Goal: Obtain resource: Obtain resource

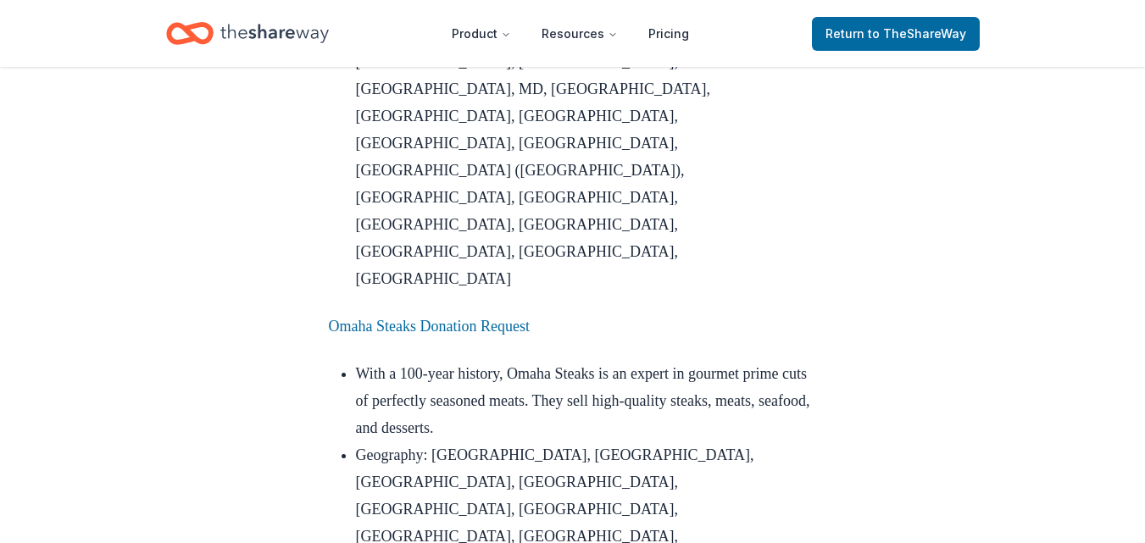
scroll to position [1781, 0]
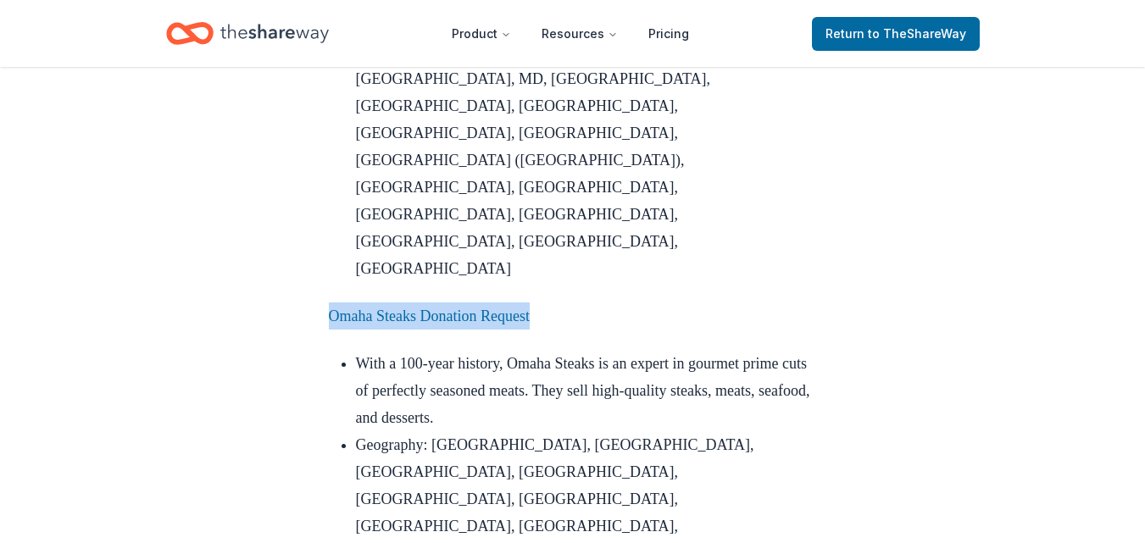
drag, startPoint x: 611, startPoint y: 181, endPoint x: 319, endPoint y: 176, distance: 292.6
copy link "Omaha Steaks Donation Request"
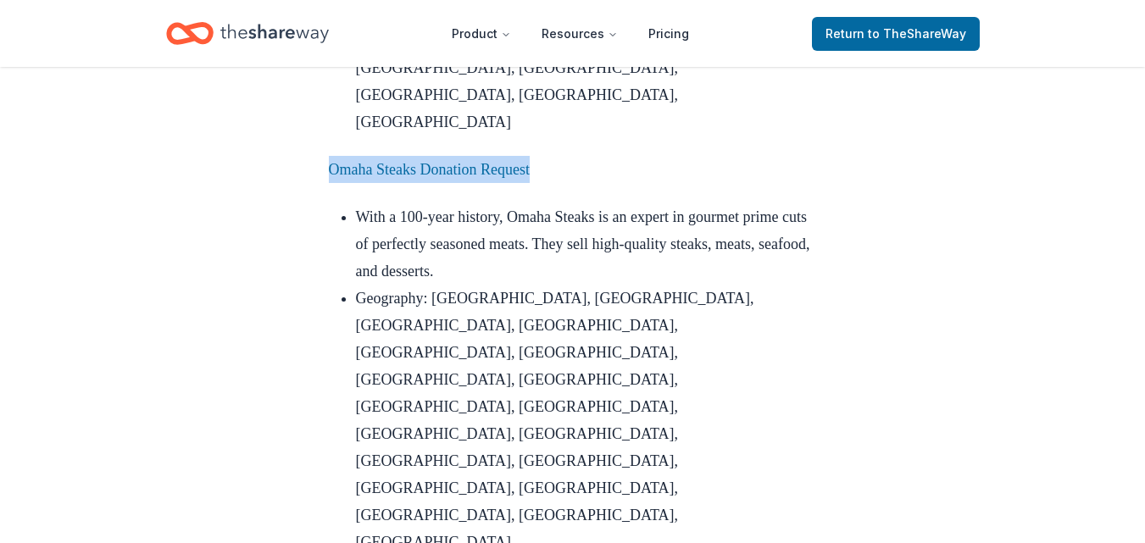
scroll to position [1950, 0]
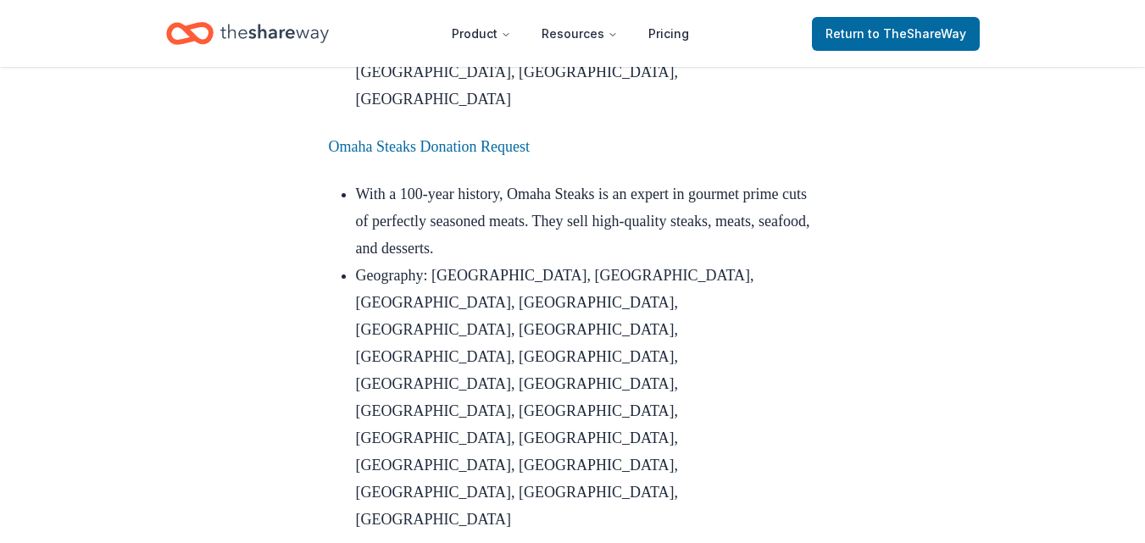
drag, startPoint x: 611, startPoint y: 214, endPoint x: 332, endPoint y: 219, distance: 279.0
copy link "[US_STATE] Roadhouse Donation Request"
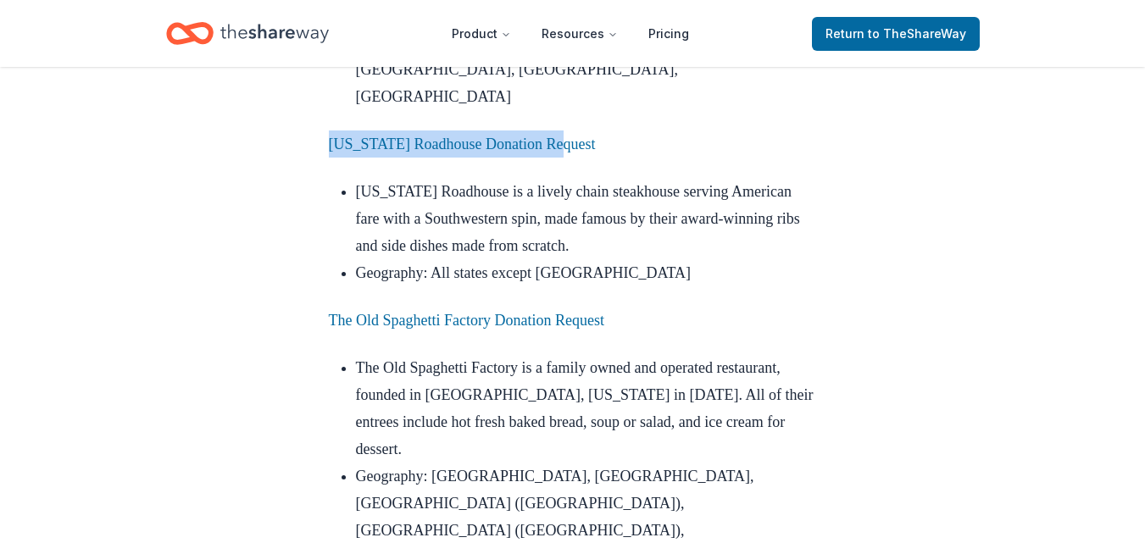
scroll to position [2374, 0]
drag, startPoint x: 640, startPoint y: 221, endPoint x: 315, endPoint y: 220, distance: 324.7
copy link "True Food Kitchen Donation Request"
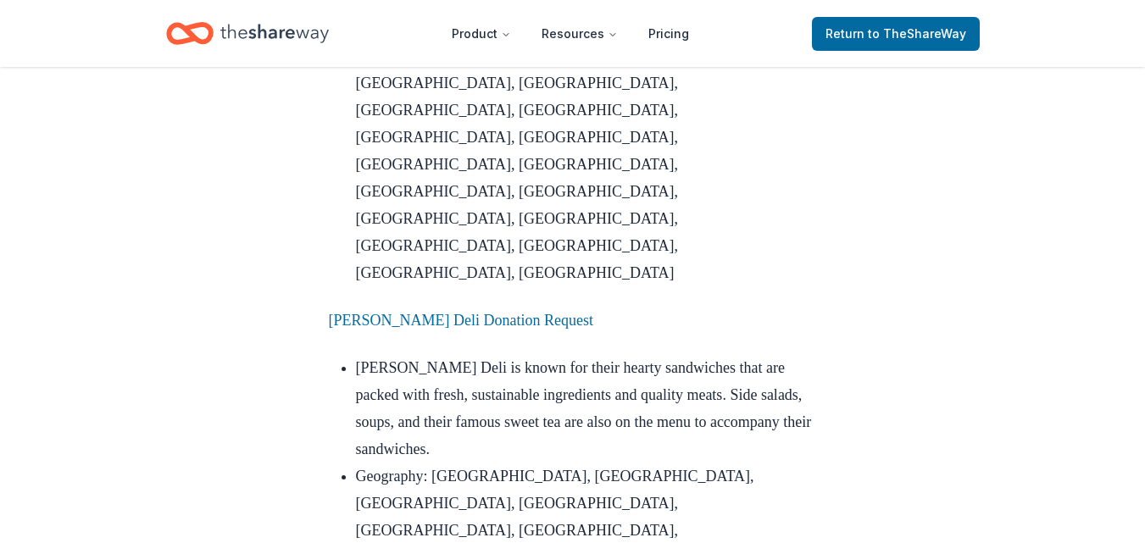
scroll to position [3646, 0]
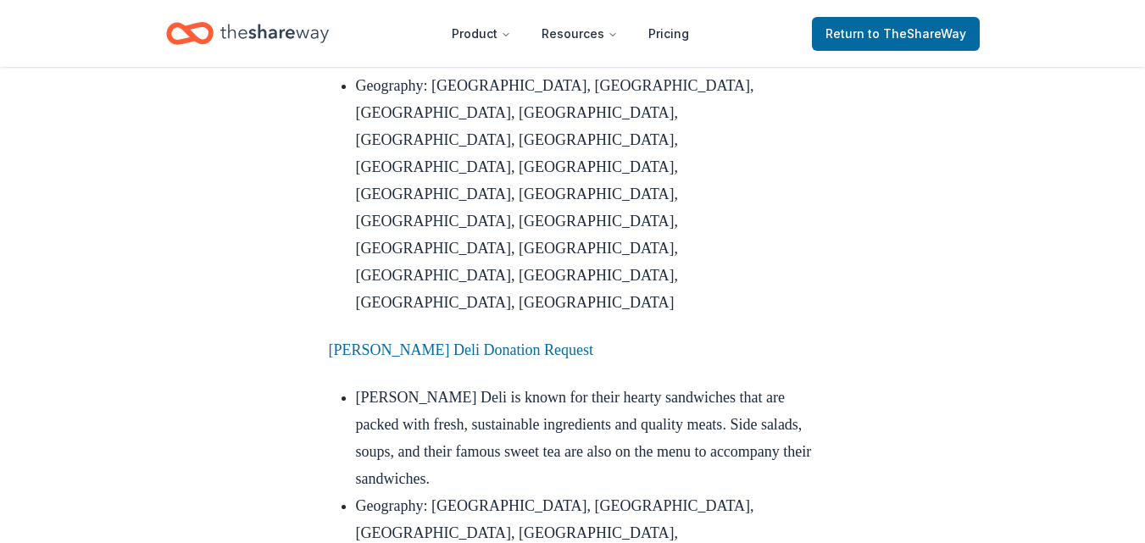
drag, startPoint x: 566, startPoint y: 178, endPoint x: 290, endPoint y: 179, distance: 275.6
copy link "[PERSON_NAME] Donation Request"
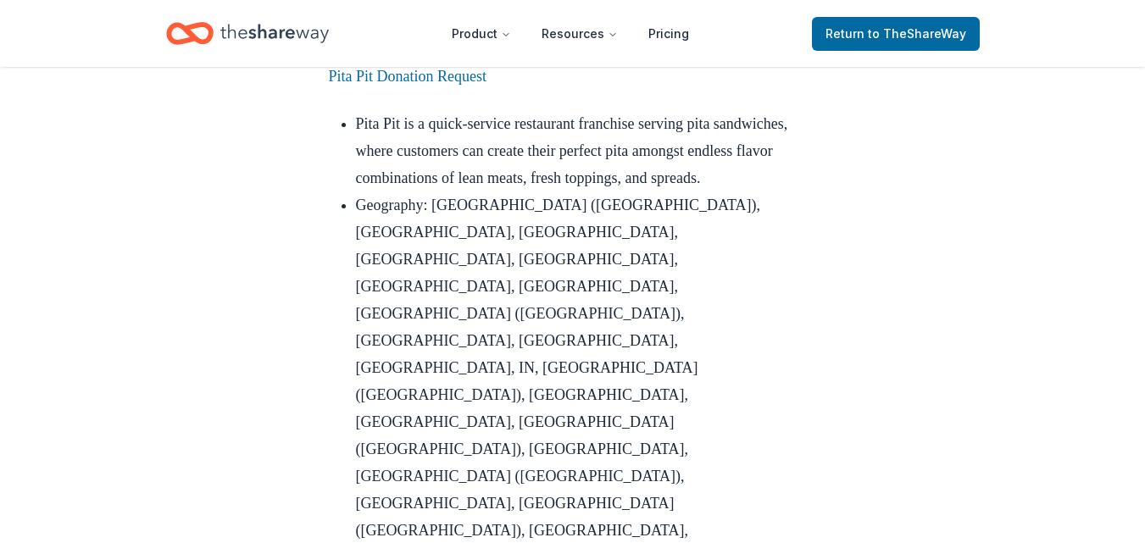
scroll to position [4748, 0]
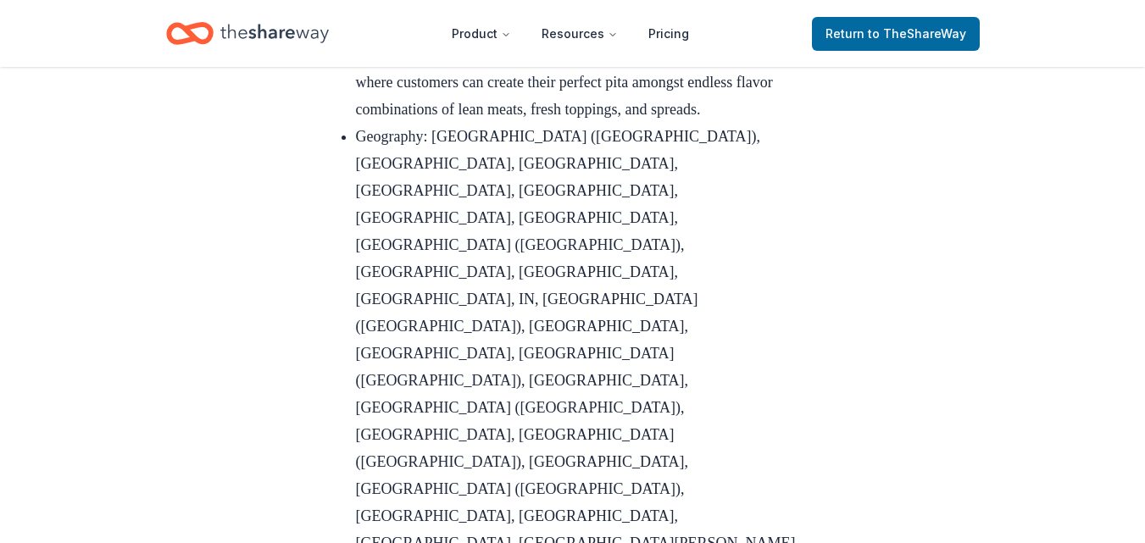
drag, startPoint x: 574, startPoint y: 165, endPoint x: 333, endPoint y: 167, distance: 240.8
copy link "Great Harvest Donation Request"
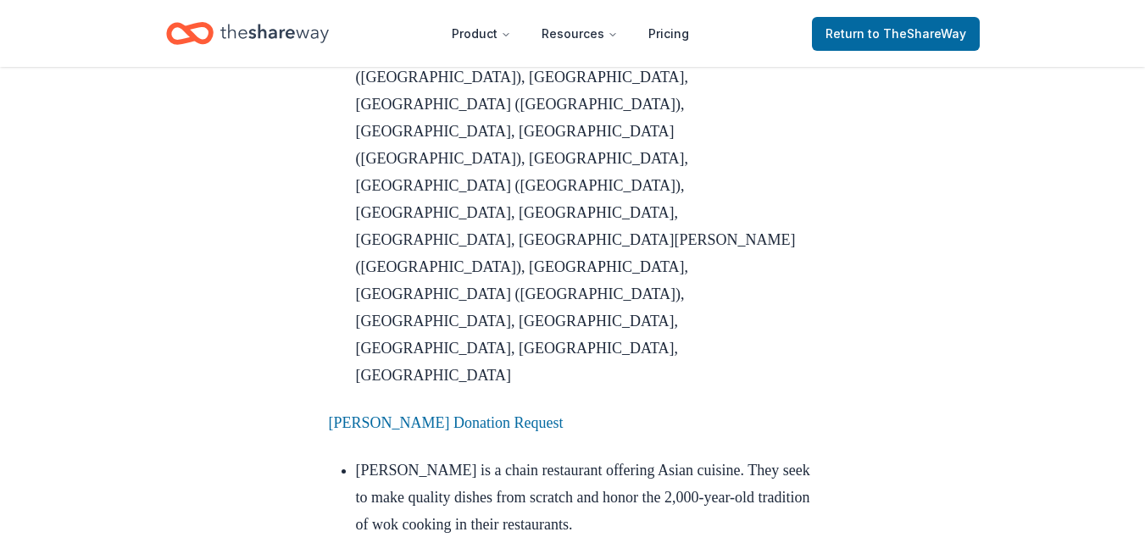
scroll to position [5087, 0]
